Goal: Task Accomplishment & Management: Complete application form

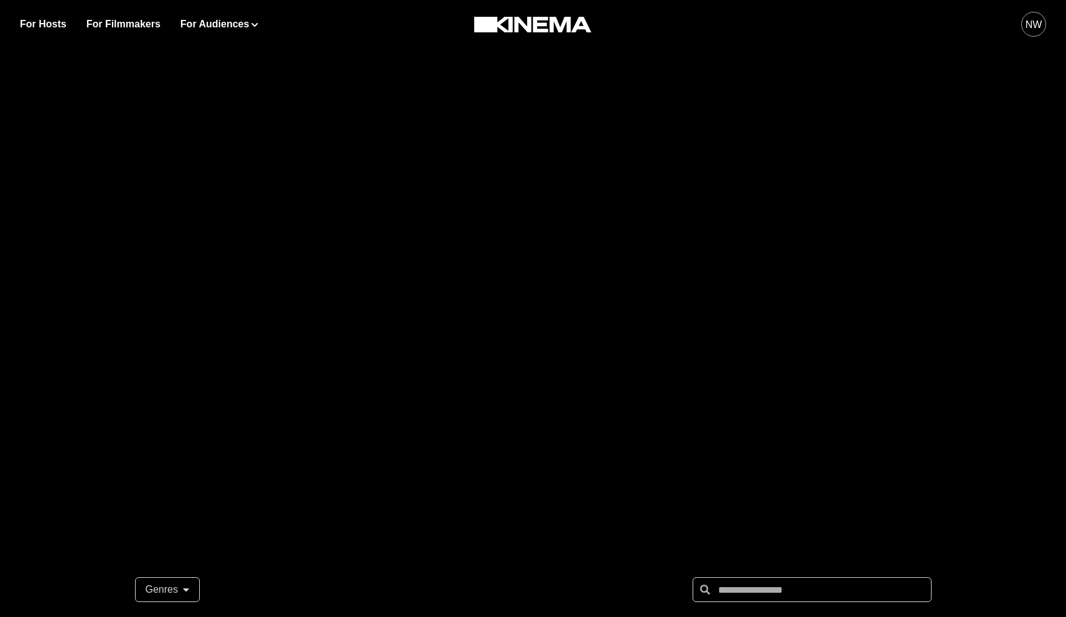
click at [1030, 28] on div "NW" at bounding box center [1033, 24] width 17 height 15
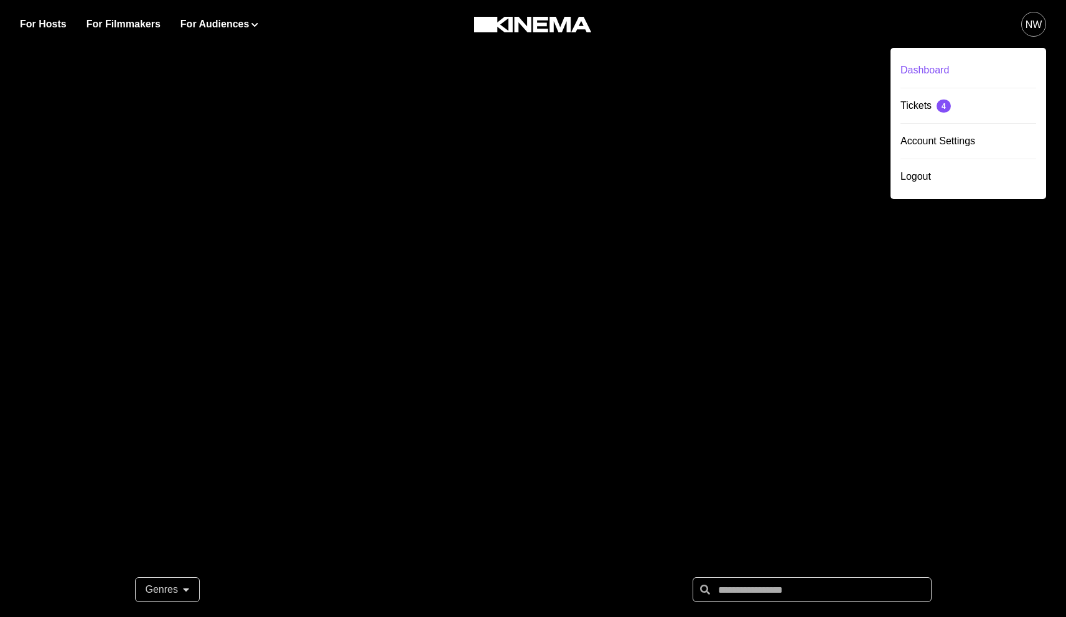
click at [936, 71] on div "Dashboard" at bounding box center [968, 70] width 136 height 35
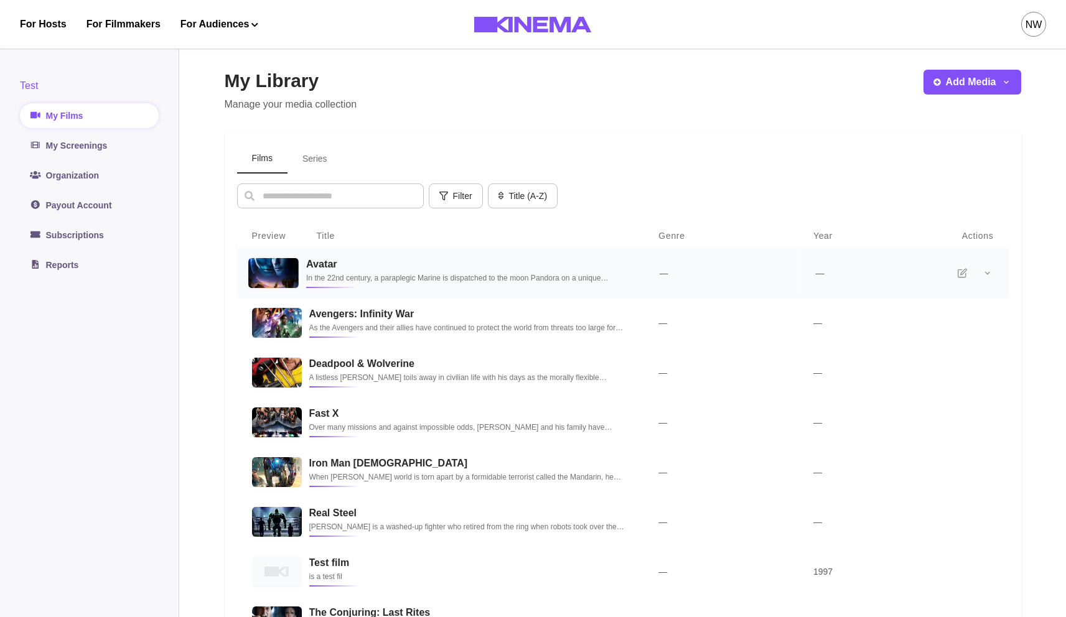
click at [423, 281] on p "In the 22nd century, a paraplegic Marine is dispatched to the moon Pandora on a…" at bounding box center [467, 278] width 323 height 12
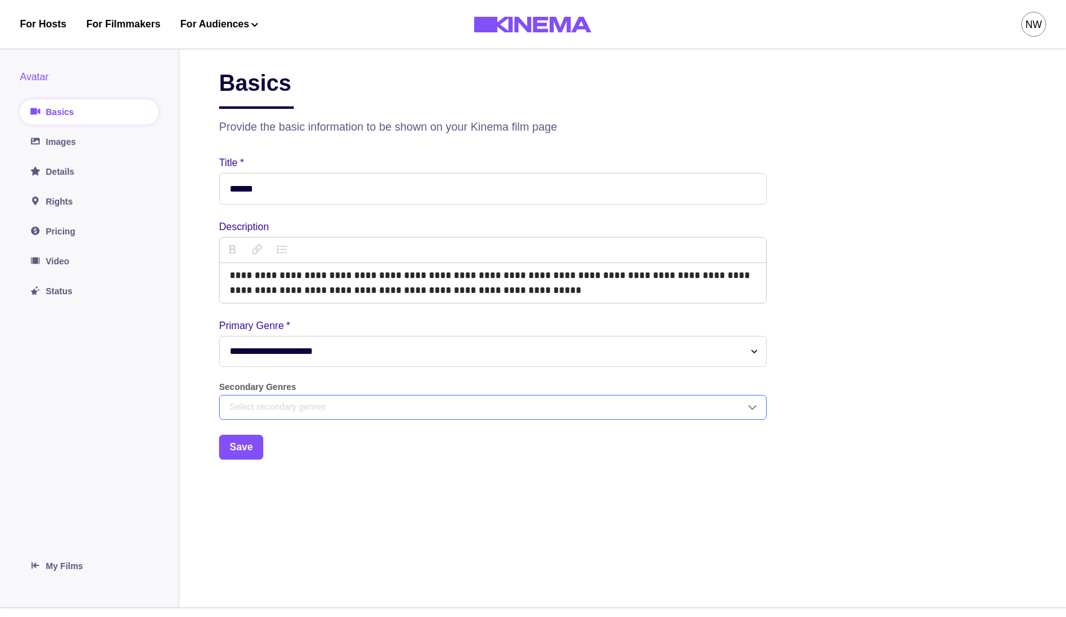
click at [399, 414] on div "Select secondary genres" at bounding box center [487, 407] width 515 height 13
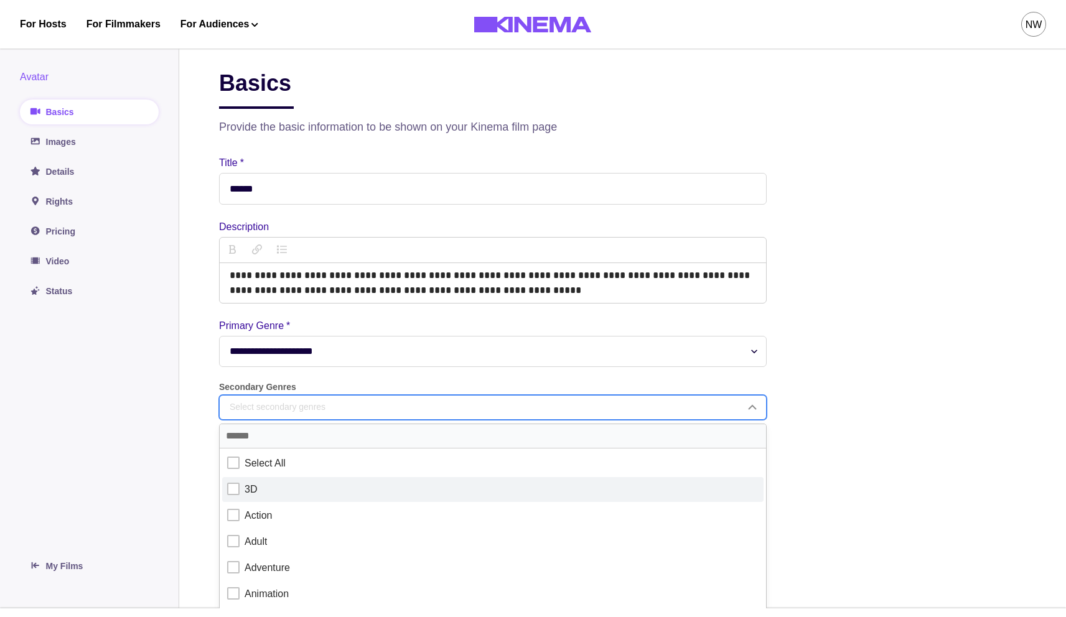
click at [234, 491] on div at bounding box center [233, 489] width 12 height 12
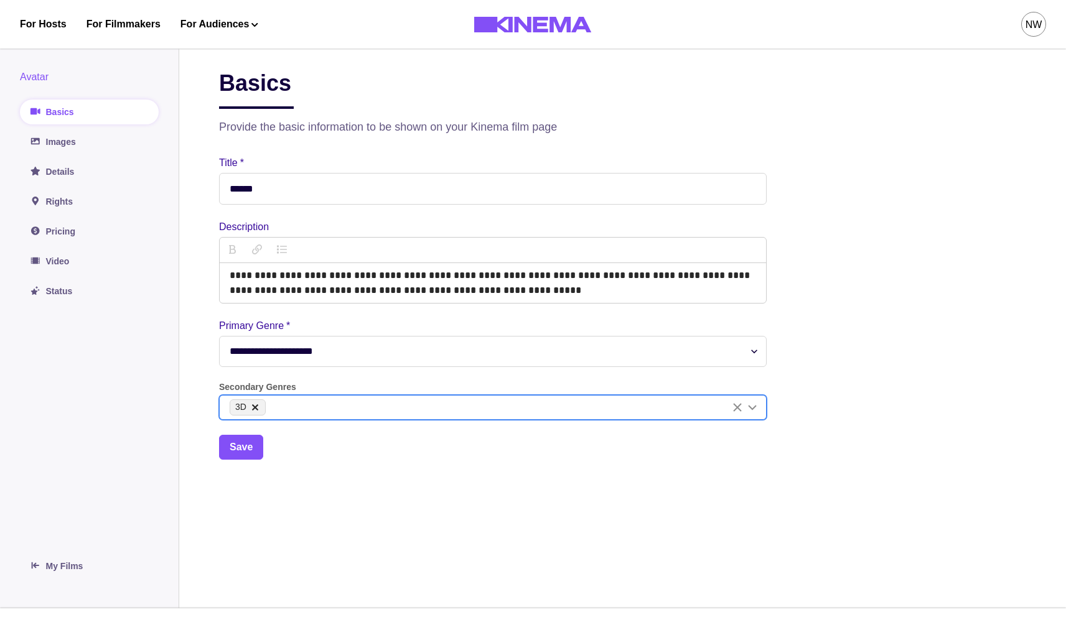
click at [179, 460] on main "**********" at bounding box center [622, 324] width 887 height 569
click at [326, 408] on div "3D" at bounding box center [480, 407] width 500 height 16
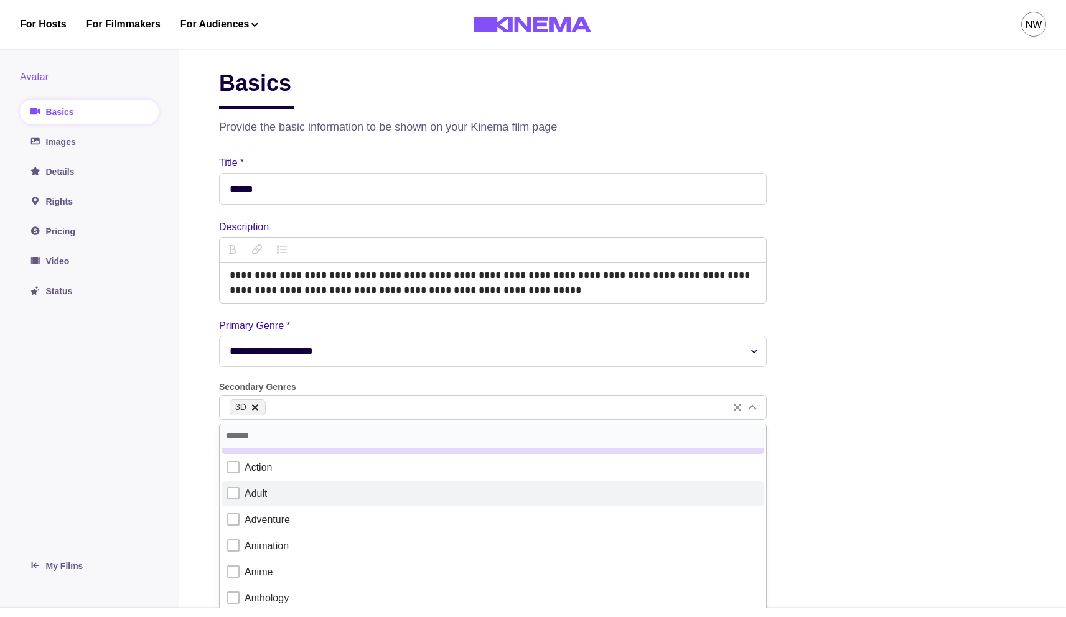
scroll to position [49, 0]
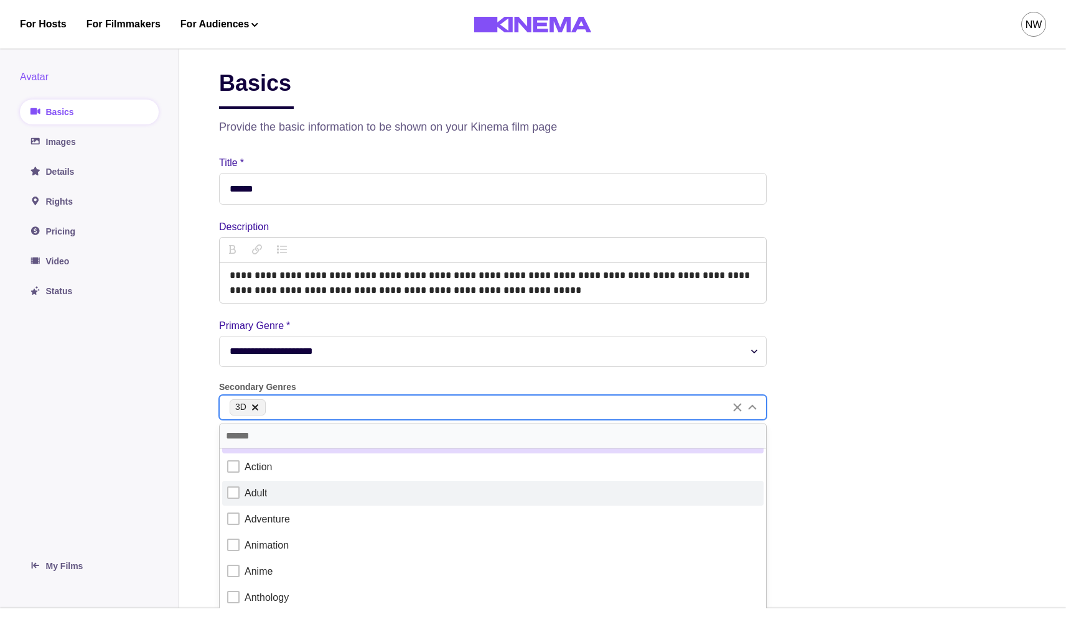
click at [226, 491] on label "Adult" at bounding box center [492, 493] width 541 height 25
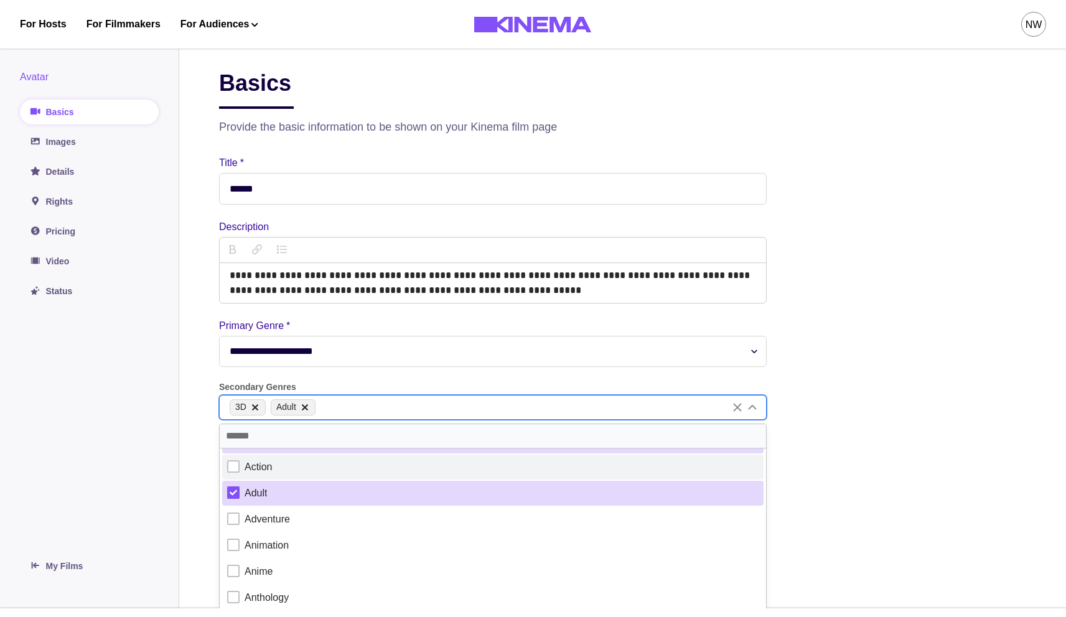
click at [229, 472] on div at bounding box center [233, 466] width 12 height 12
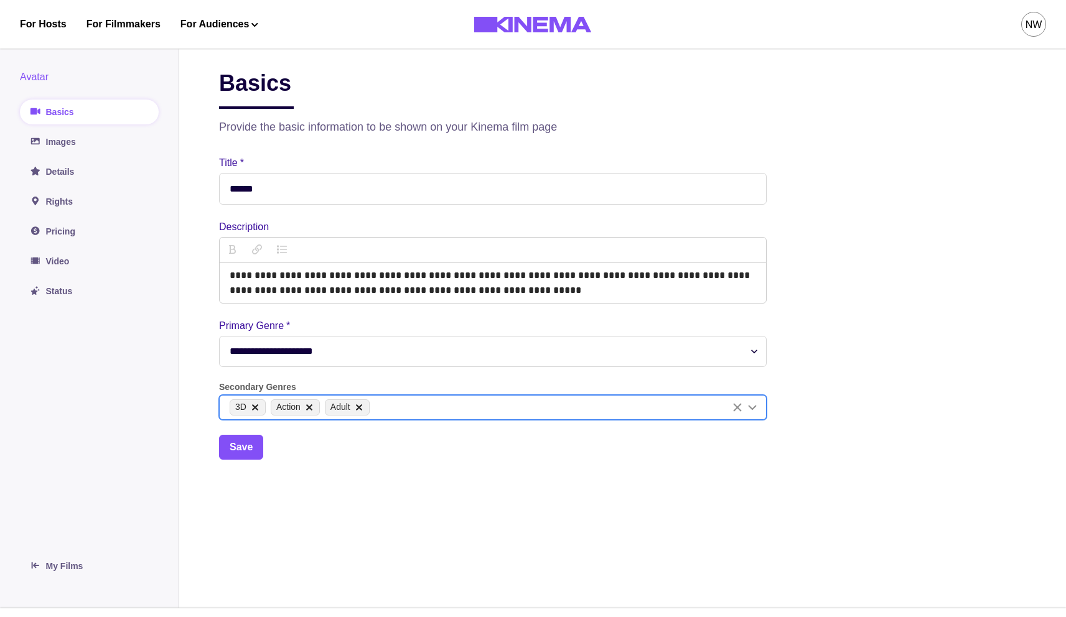
click at [159, 482] on aside "Avatar Basics Images Details Rights Pricing Video Status My Films" at bounding box center [89, 324] width 179 height 569
click at [399, 413] on div "3D Action Adult" at bounding box center [480, 407] width 500 height 16
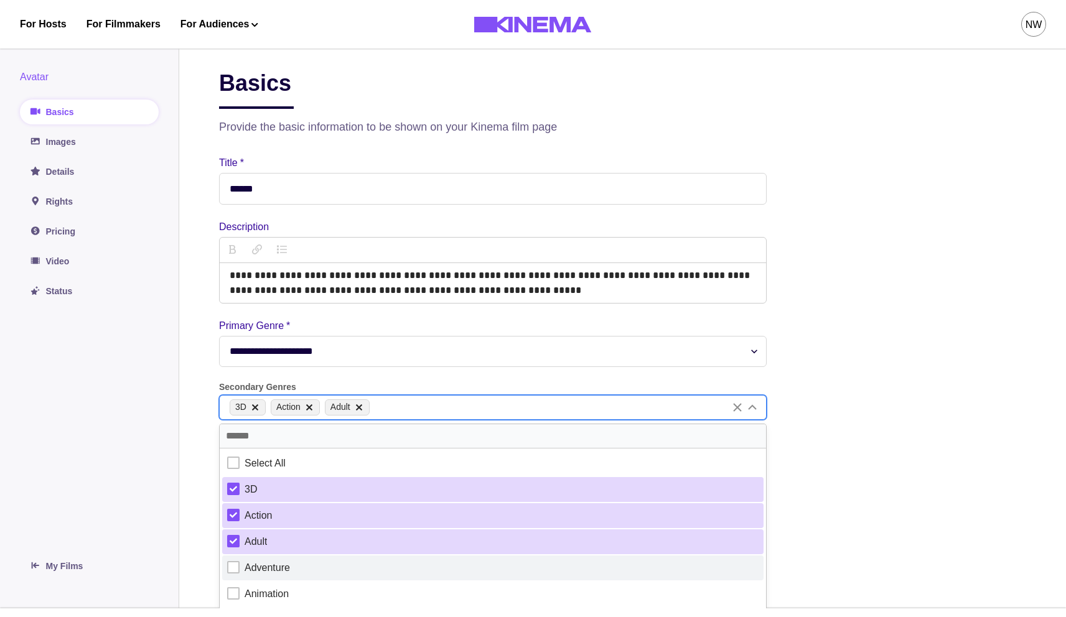
click at [236, 567] on div at bounding box center [233, 567] width 12 height 12
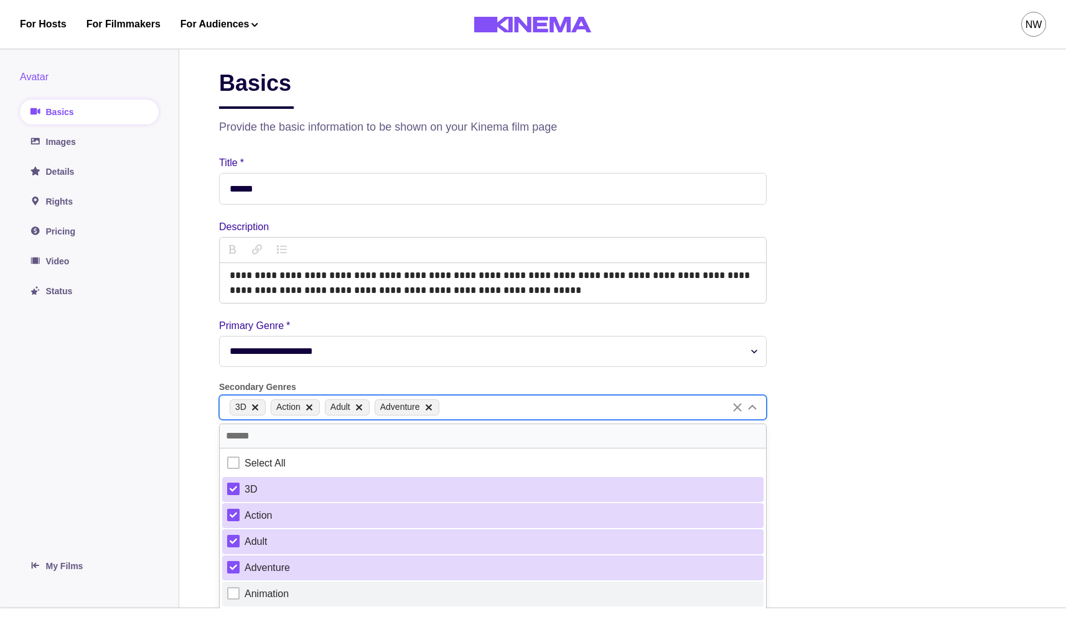
click at [236, 595] on div at bounding box center [233, 593] width 12 height 12
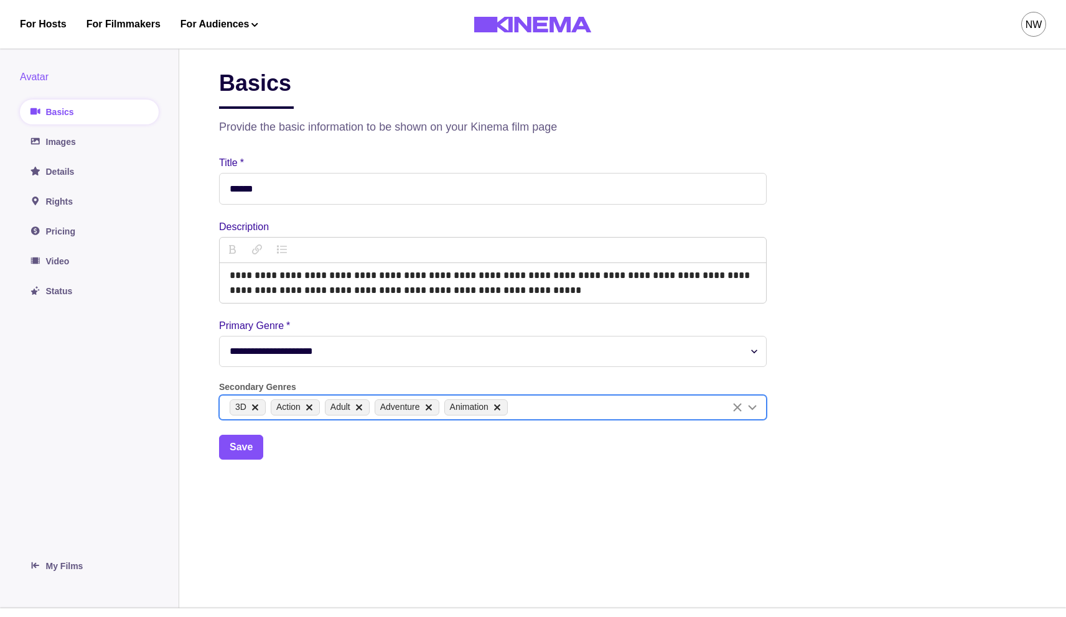
click at [159, 516] on aside "Avatar Basics Images Details Rights Pricing Video Status My Films" at bounding box center [89, 324] width 179 height 569
click at [242, 446] on button "Save" at bounding box center [241, 447] width 44 height 25
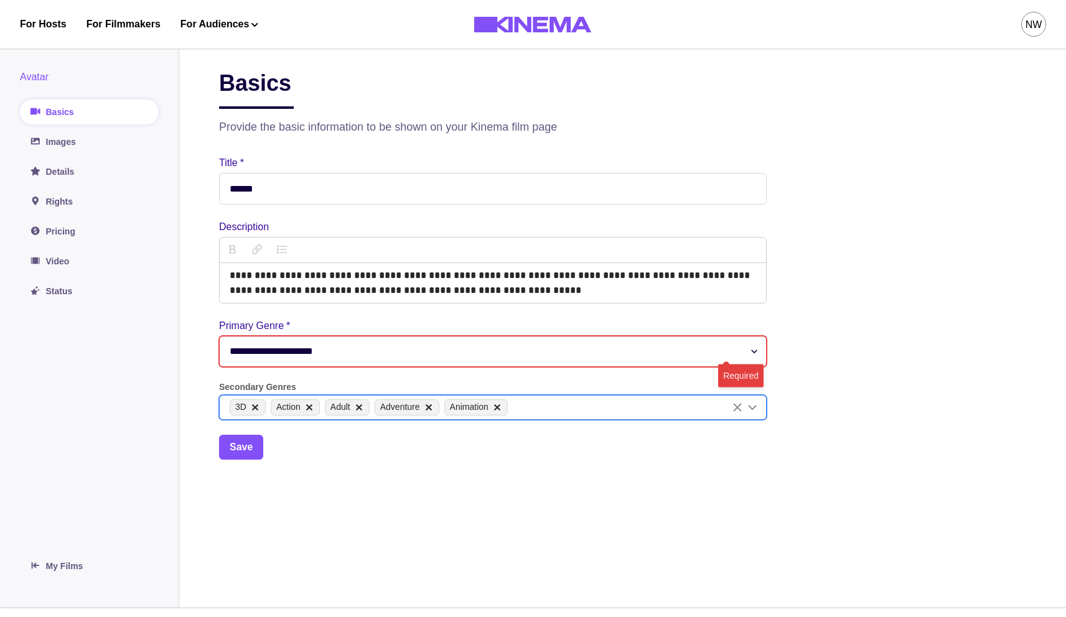
click at [499, 315] on div "**********" at bounding box center [493, 288] width 548 height 264
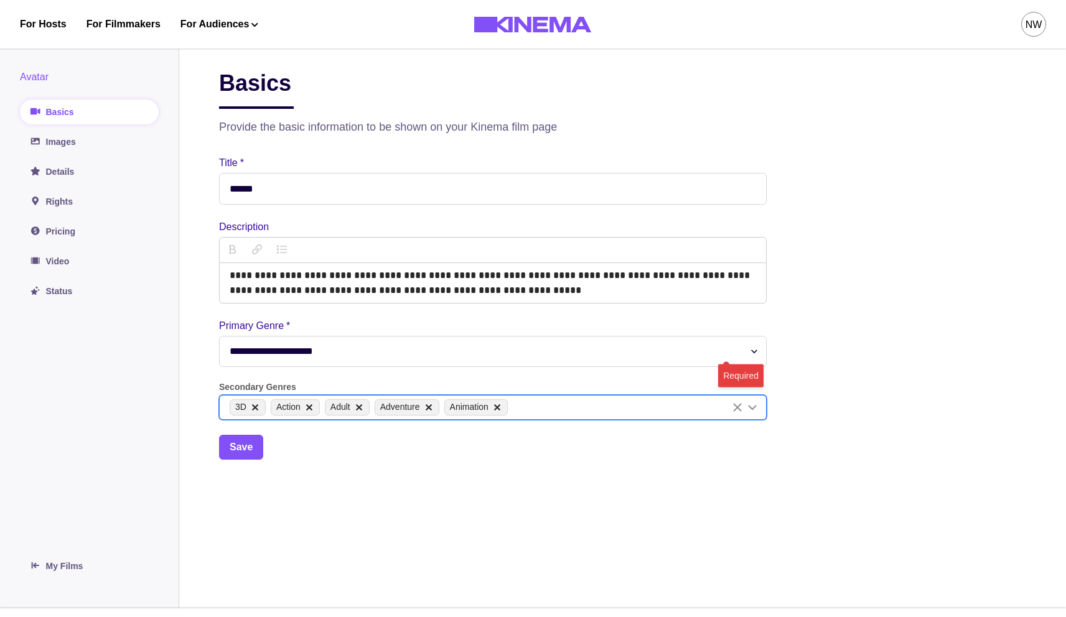
click at [480, 344] on select "**********" at bounding box center [493, 351] width 548 height 31
select select "******"
click at [219, 337] on select "**********" at bounding box center [493, 351] width 548 height 31
click at [500, 408] on icon "delete" at bounding box center [497, 407] width 6 height 6
click at [231, 454] on button "Save" at bounding box center [241, 447] width 44 height 25
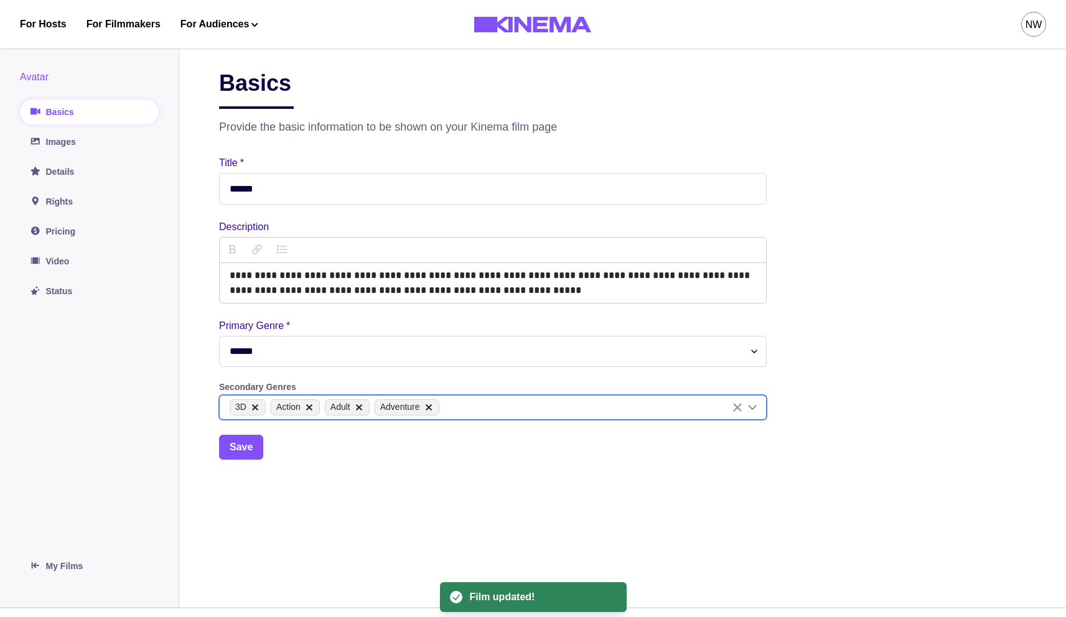
click at [68, 154] on div "Avatar Basics Images Details Rights Pricing Video Status" at bounding box center [89, 187] width 139 height 234
click at [68, 169] on link "Details" at bounding box center [89, 171] width 139 height 25
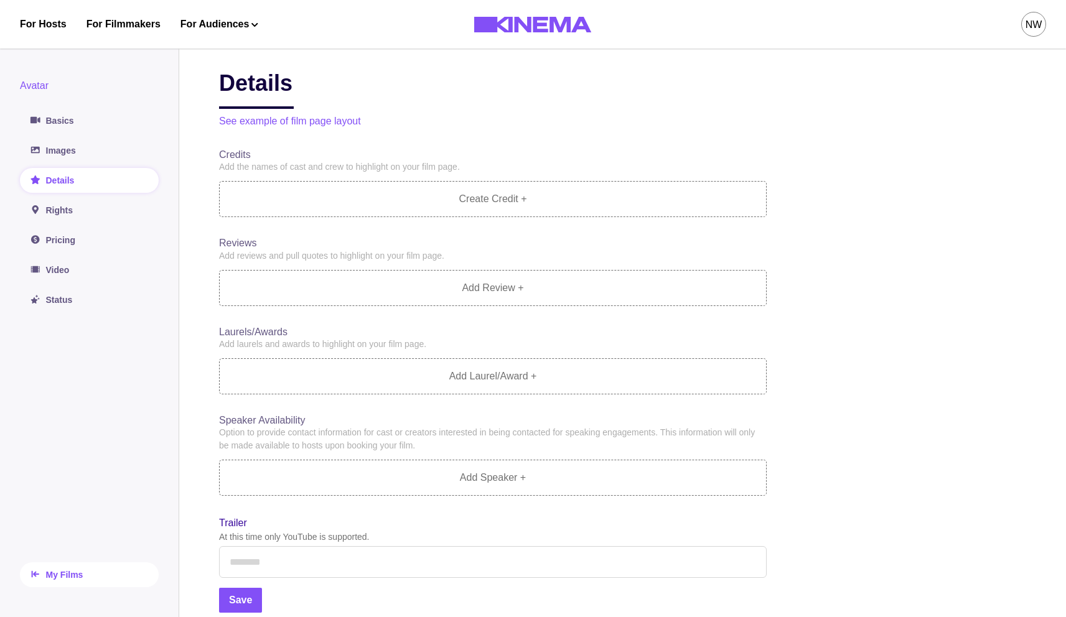
click at [47, 567] on link "My Films" at bounding box center [89, 575] width 139 height 25
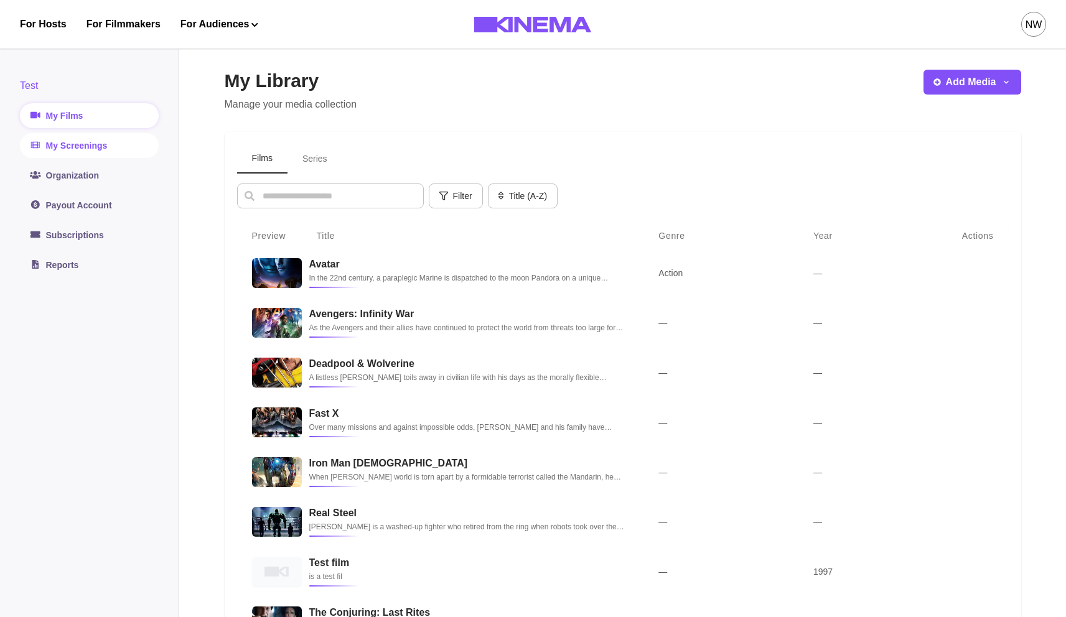
click at [59, 142] on link "My Screenings" at bounding box center [89, 145] width 139 height 25
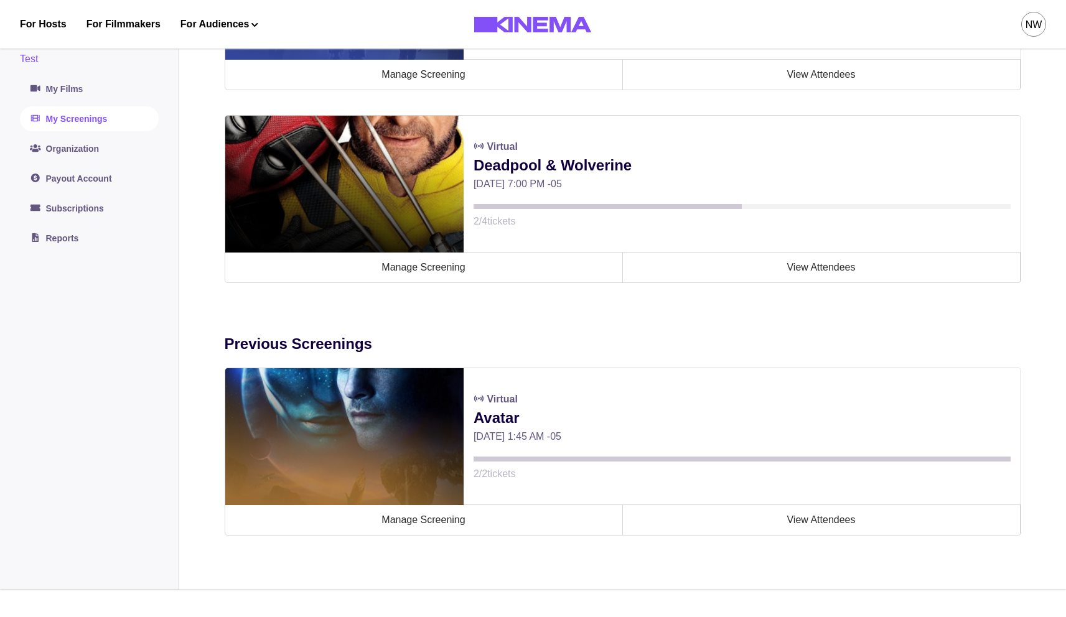
scroll to position [984, 0]
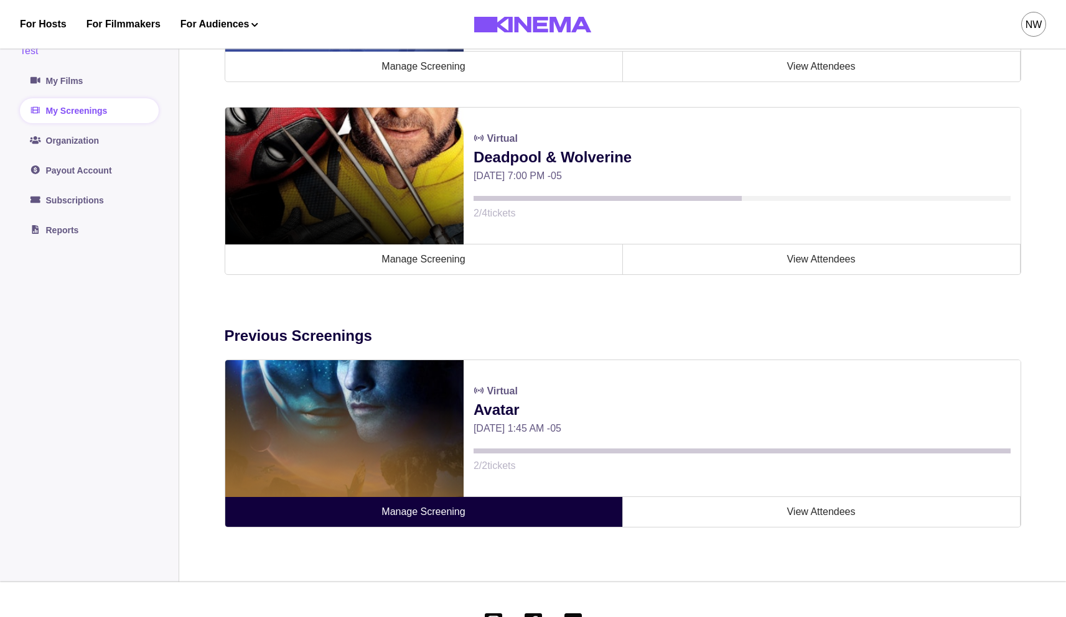
click at [472, 509] on link "Manage Screening" at bounding box center [424, 512] width 398 height 30
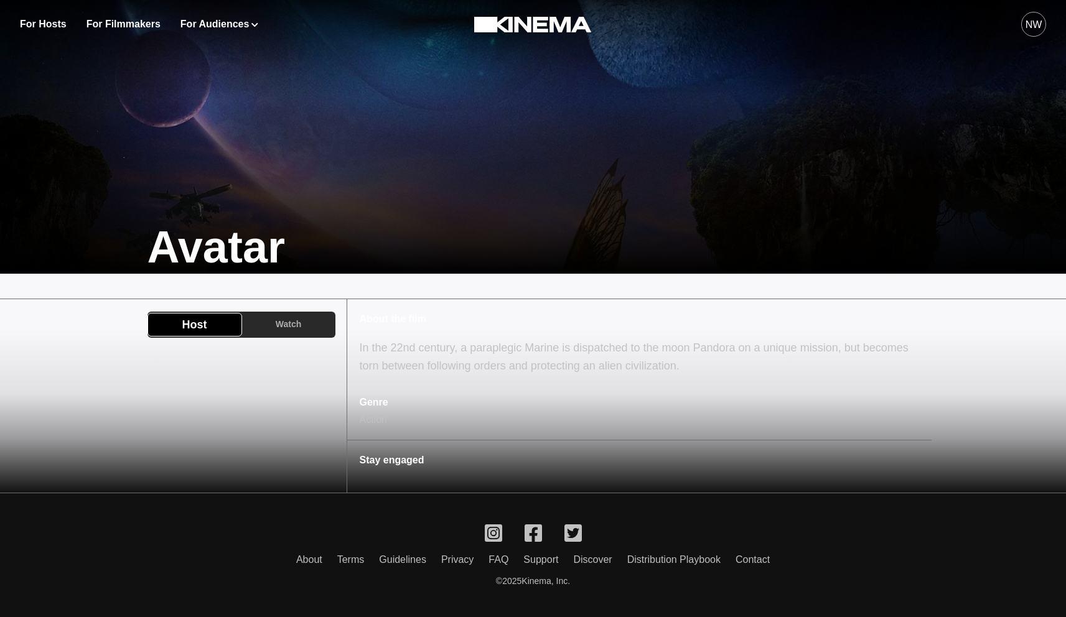
scroll to position [236, 0]
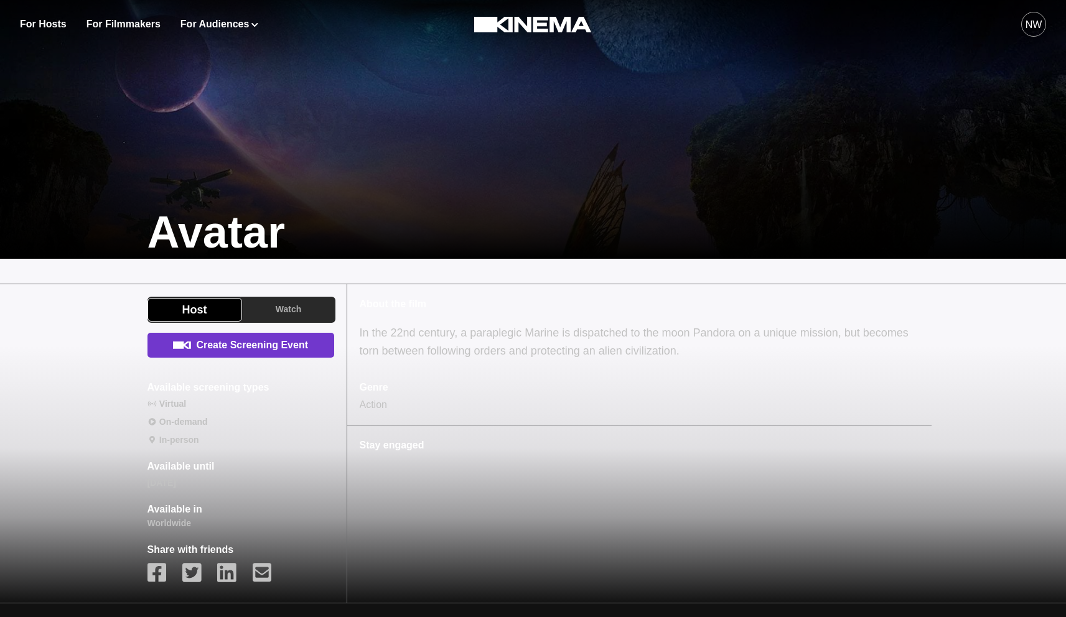
click at [246, 349] on link "Create Screening Event" at bounding box center [240, 345] width 187 height 25
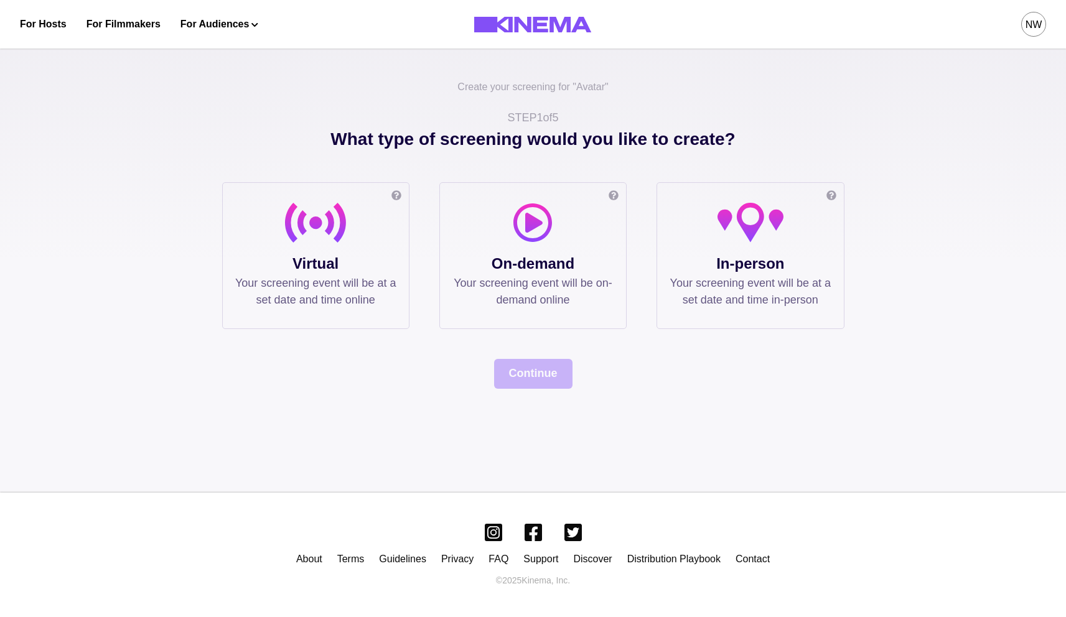
click at [353, 231] on div at bounding box center [315, 228] width 161 height 50
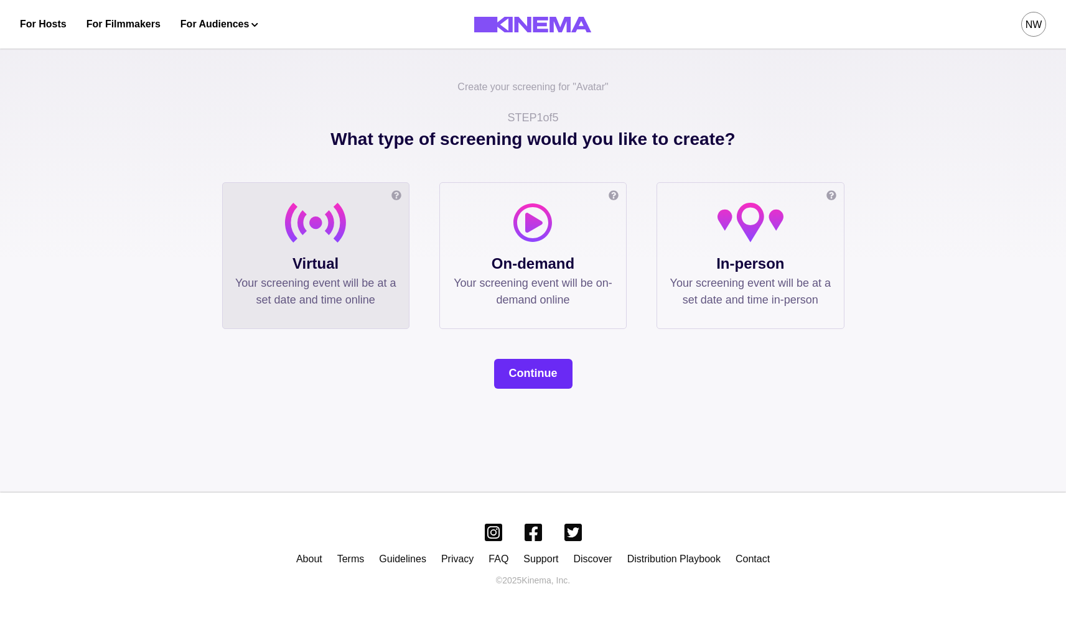
click at [536, 383] on button "Continue" at bounding box center [533, 374] width 78 height 30
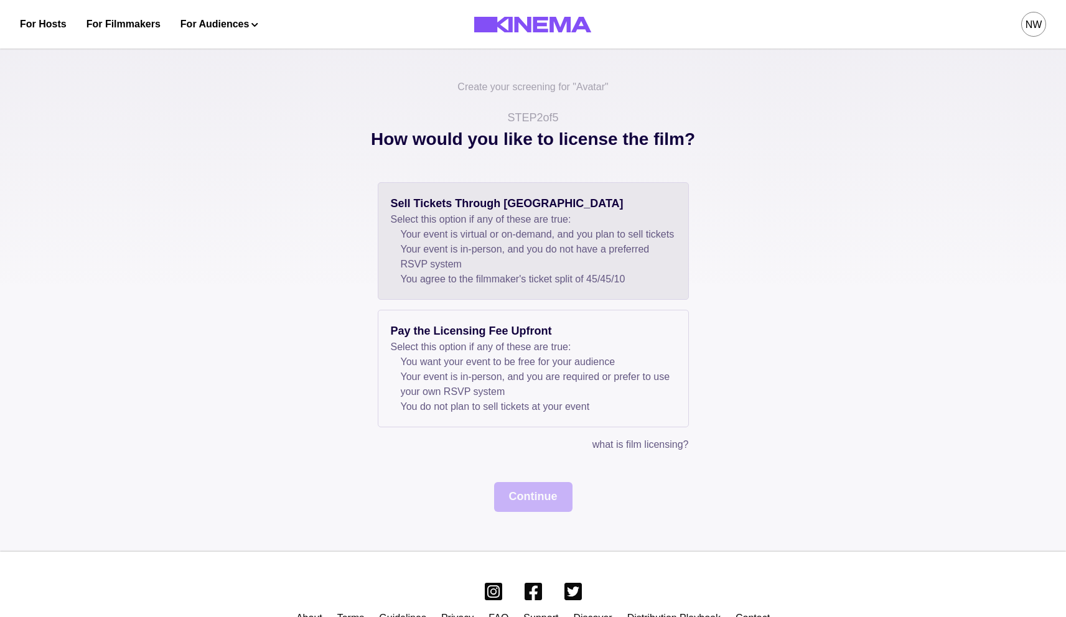
click at [488, 235] on li "Your event is virtual or on-demand, and you plan to sell tickets" at bounding box center [538, 234] width 275 height 15
click at [554, 512] on button "Continue" at bounding box center [533, 497] width 78 height 30
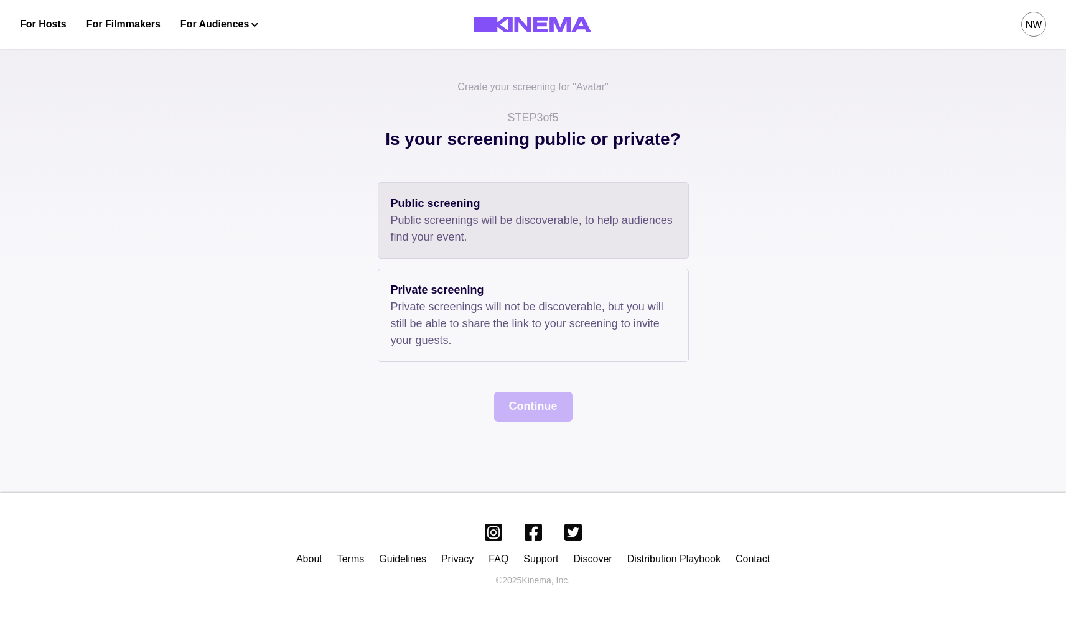
click at [455, 231] on p "Public screenings will be discoverable, to help audiences find your event." at bounding box center [533, 229] width 285 height 34
click at [544, 406] on button "Continue" at bounding box center [533, 407] width 78 height 30
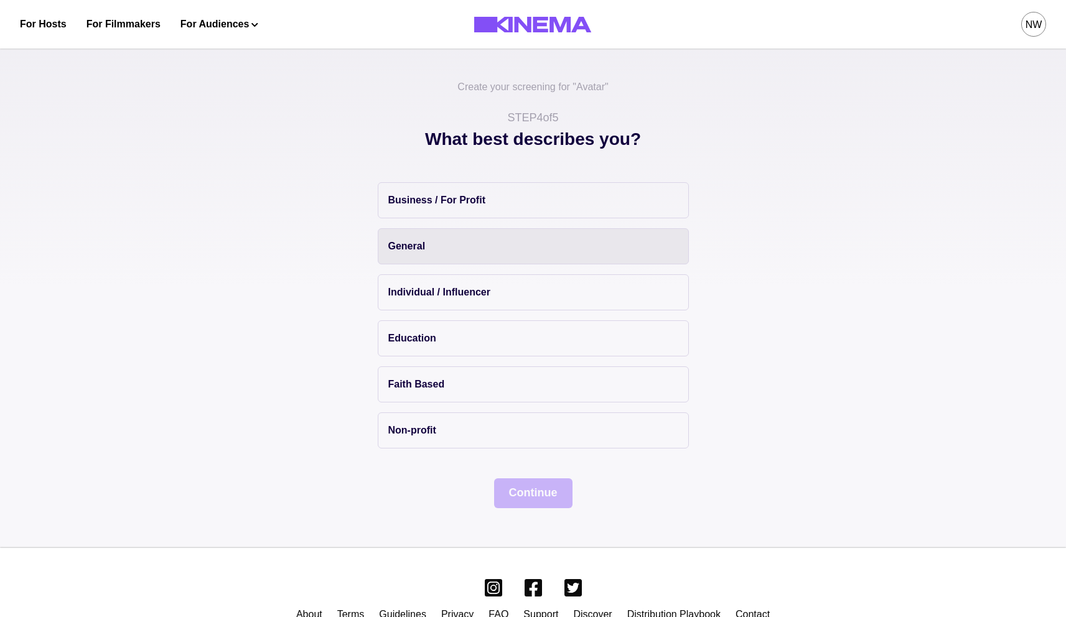
click at [430, 251] on button "General" at bounding box center [533, 246] width 311 height 36
click at [528, 493] on button "Continue" at bounding box center [533, 494] width 78 height 30
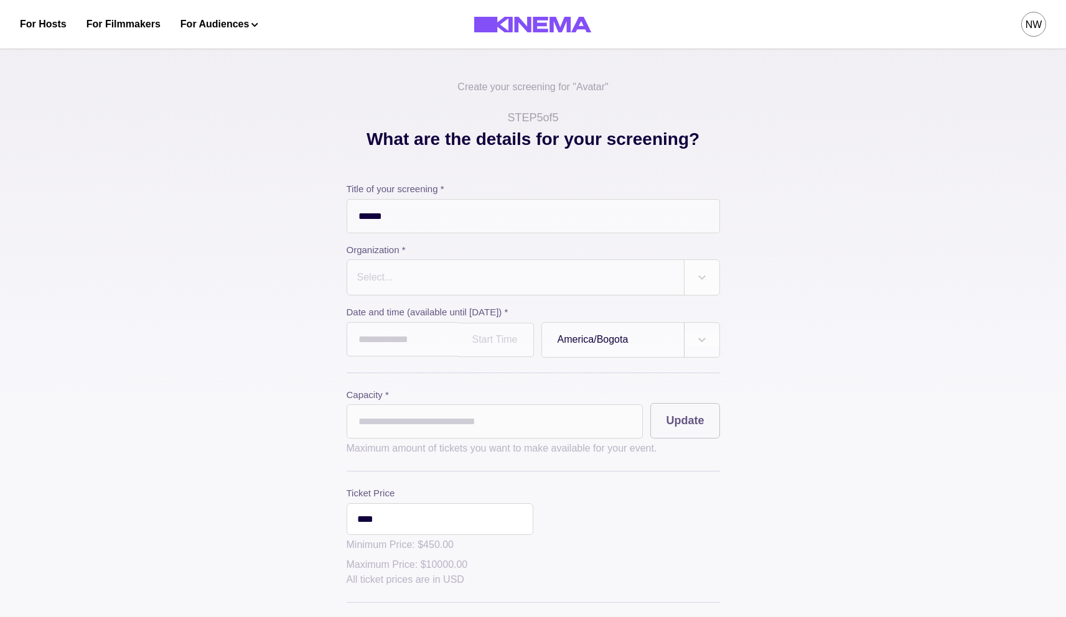
click at [427, 276] on div at bounding box center [515, 277] width 319 height 17
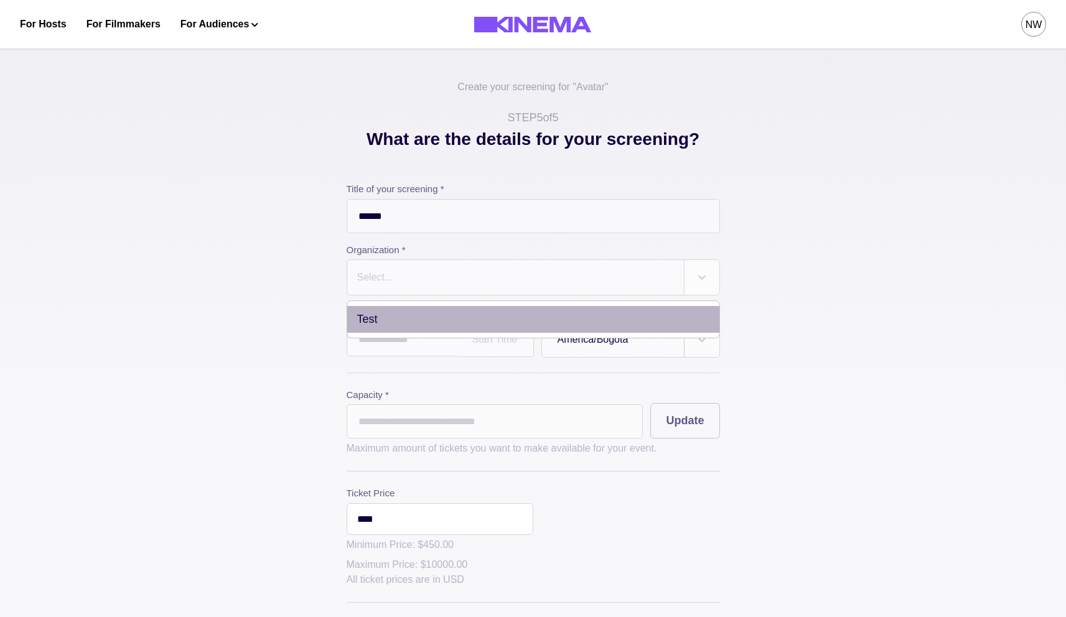
click at [391, 320] on div "Test" at bounding box center [533, 319] width 372 height 27
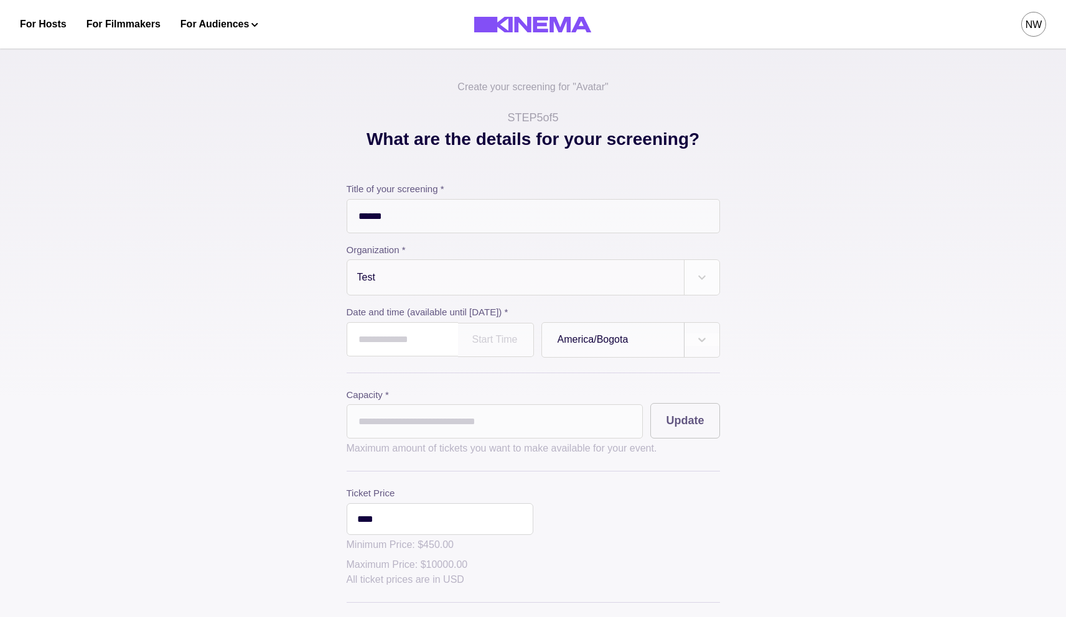
click at [376, 339] on input "text" at bounding box center [402, 339] width 111 height 34
drag, startPoint x: 433, startPoint y: 447, endPoint x: 439, endPoint y: 444, distance: 7.0
click at [439, 444] on td "15" at bounding box center [429, 442] width 23 height 17
click at [439, 444] on p "Maximum amount of tickets you want to make available for your event." at bounding box center [533, 448] width 373 height 15
click at [510, 344] on div at bounding box center [496, 340] width 44 height 11
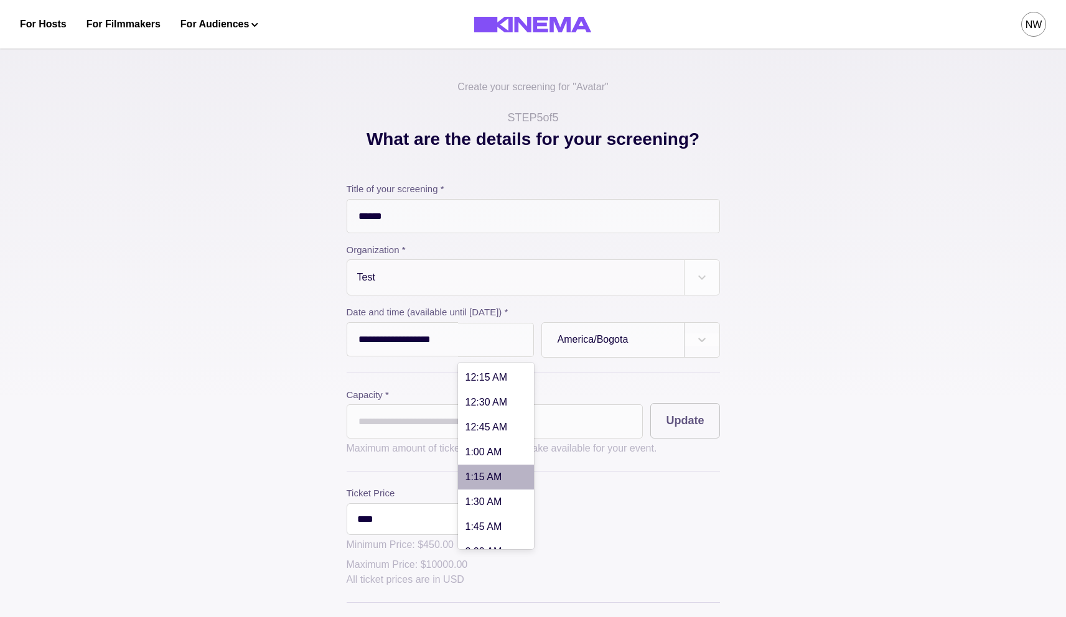
click at [485, 469] on div "1:15 AM" at bounding box center [496, 477] width 76 height 25
click at [505, 345] on div at bounding box center [496, 340] width 44 height 11
click at [483, 373] on div "8:00 AM" at bounding box center [496, 369] width 76 height 25
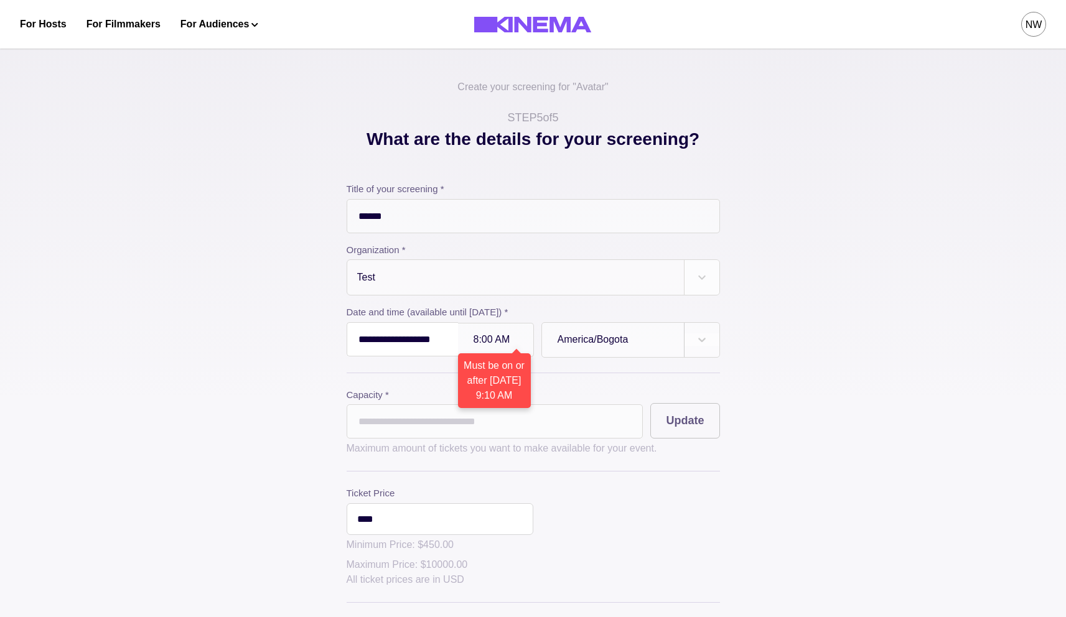
click at [417, 344] on input "**********" at bounding box center [402, 339] width 111 height 34
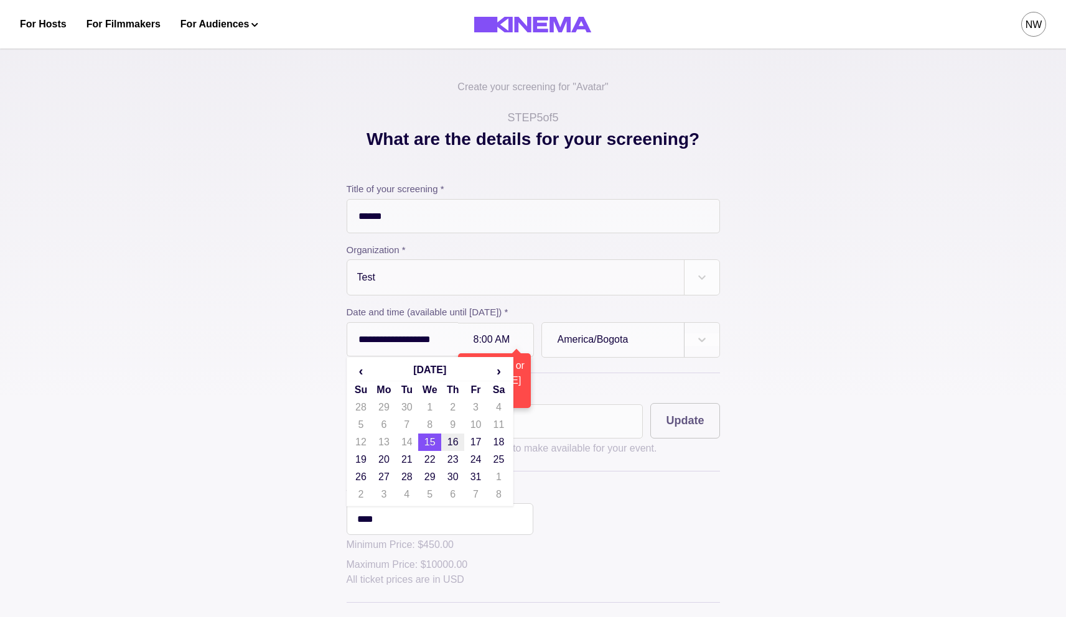
click at [457, 441] on td "16" at bounding box center [452, 442] width 23 height 17
type input "**********"
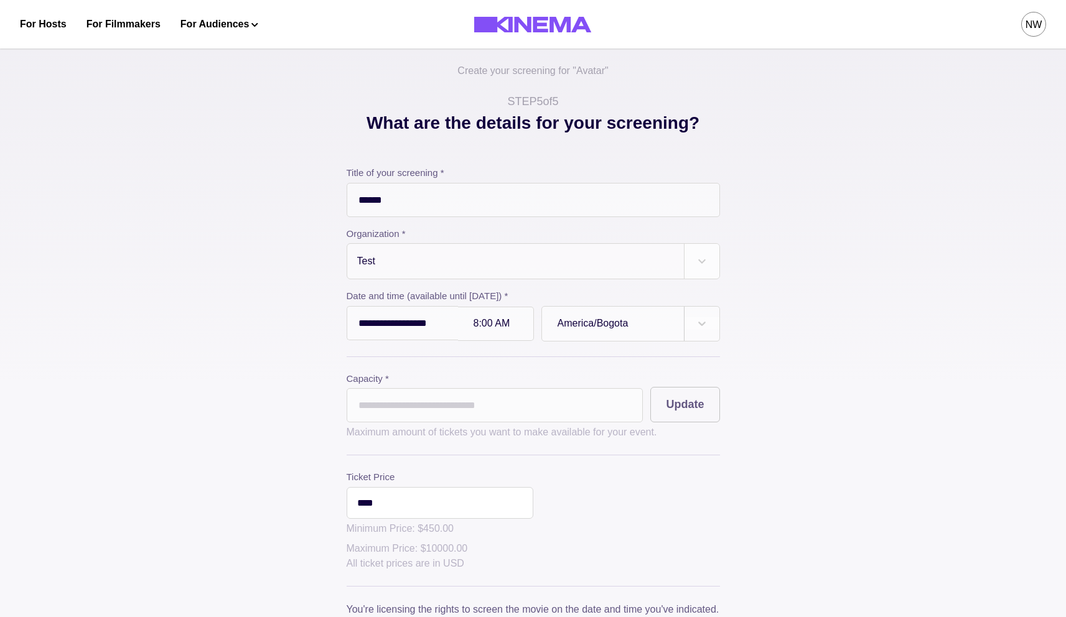
scroll to position [19, 0]
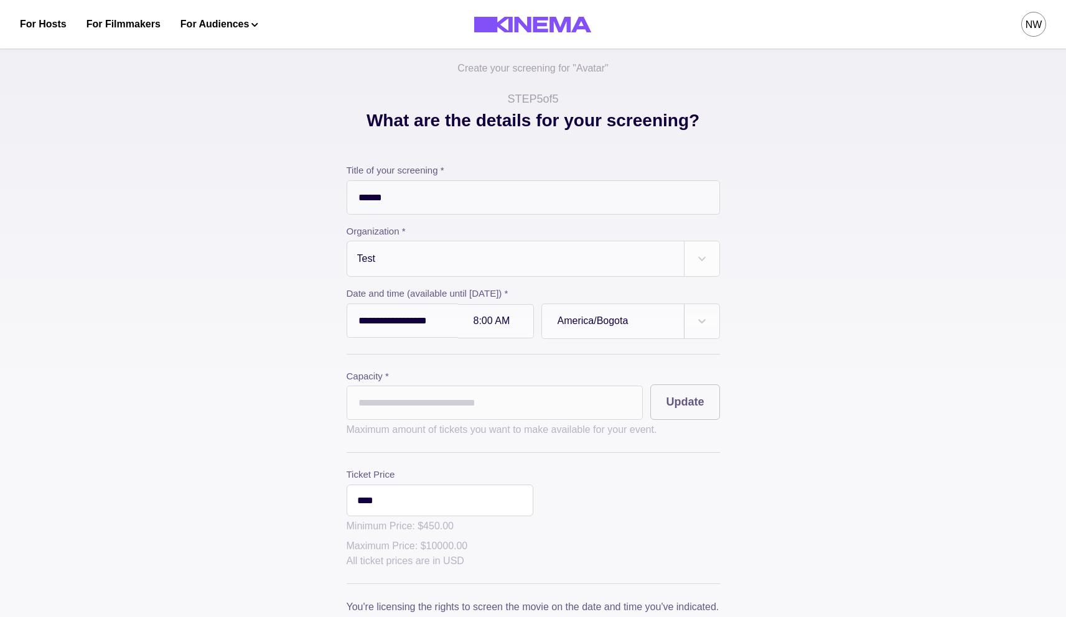
click at [432, 403] on input "*" at bounding box center [495, 403] width 297 height 34
type input "*"
click at [317, 364] on div "**********" at bounding box center [533, 415] width 622 height 614
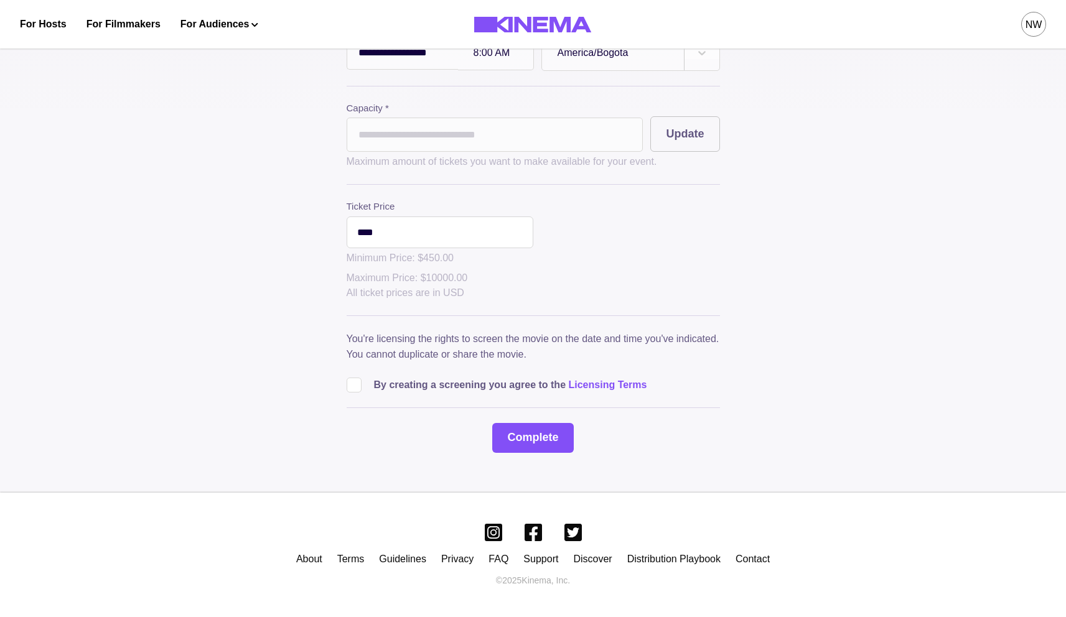
scroll to position [291, 0]
click at [689, 141] on button "Update" at bounding box center [684, 133] width 69 height 35
click at [353, 388] on span at bounding box center [354, 385] width 15 height 15
click at [522, 437] on button "Complete" at bounding box center [532, 438] width 81 height 30
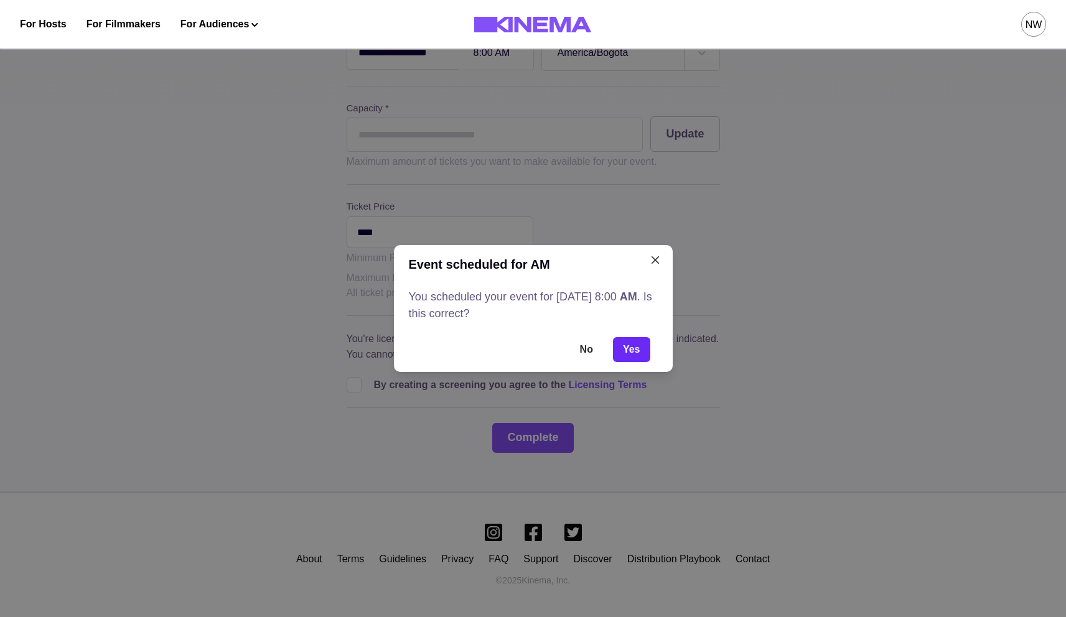
click at [633, 343] on button "Yes" at bounding box center [631, 349] width 37 height 25
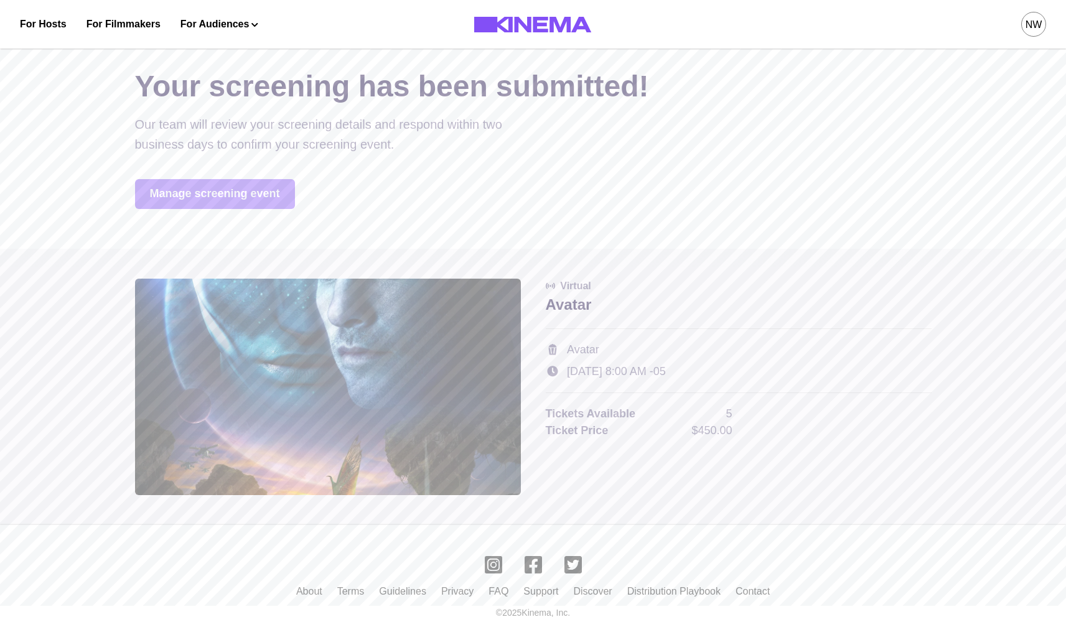
scroll to position [44, 0]
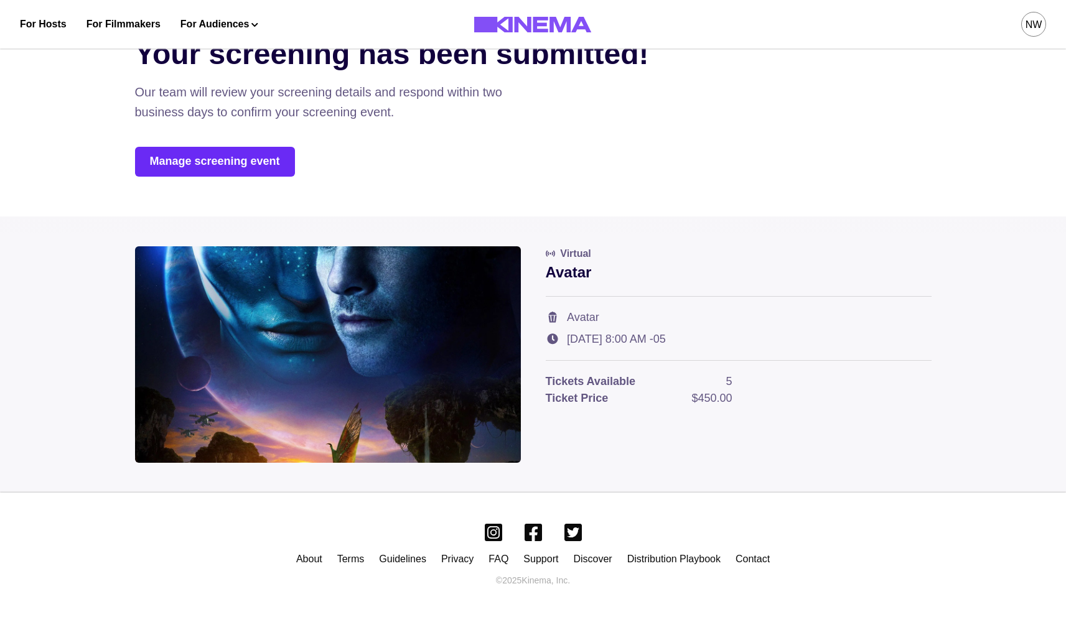
click at [240, 166] on link "Manage screening event" at bounding box center [215, 162] width 160 height 30
